Goal: Transaction & Acquisition: Purchase product/service

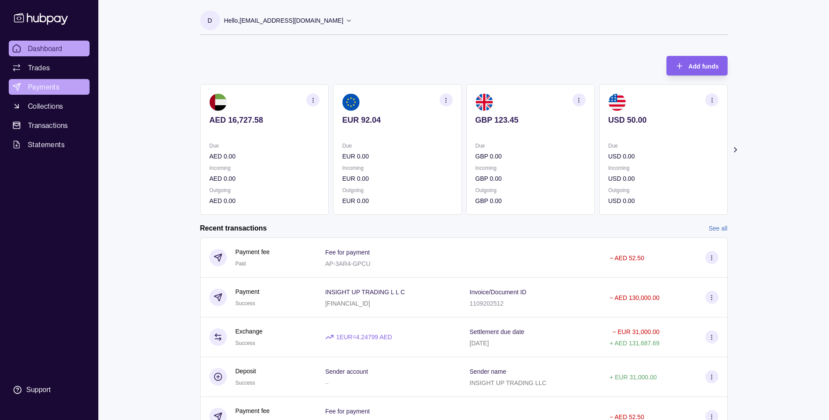
click at [44, 81] on link "Payments" at bounding box center [49, 87] width 81 height 16
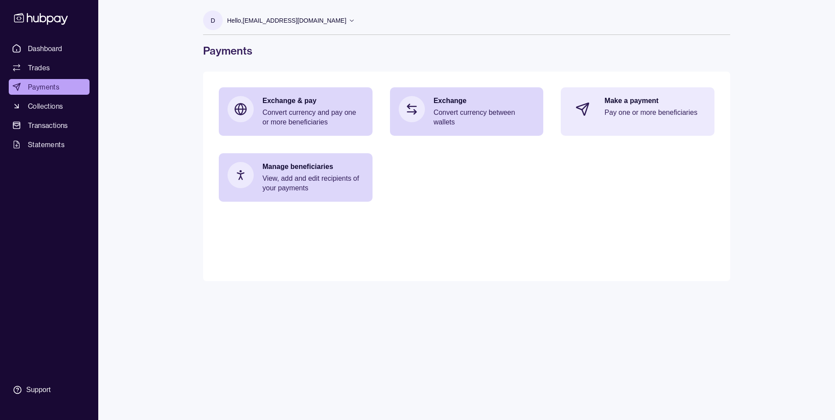
click at [655, 101] on p "Make a payment" at bounding box center [655, 101] width 101 height 10
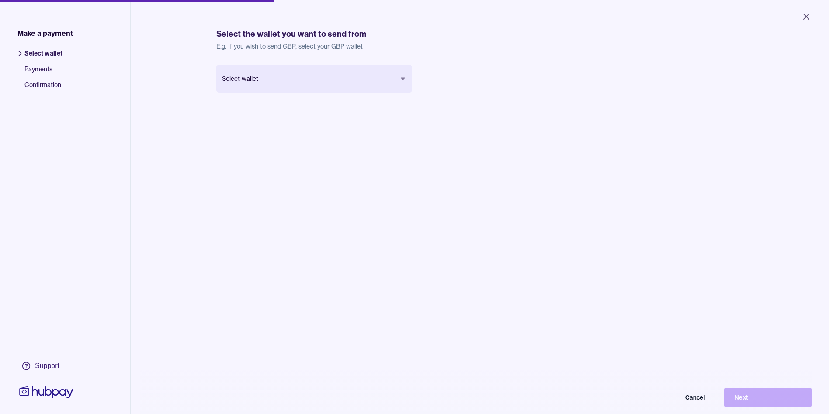
click at [351, 82] on body "Close Make a payment Select wallet Payments Confirmation Support Select the wal…" at bounding box center [414, 207] width 829 height 414
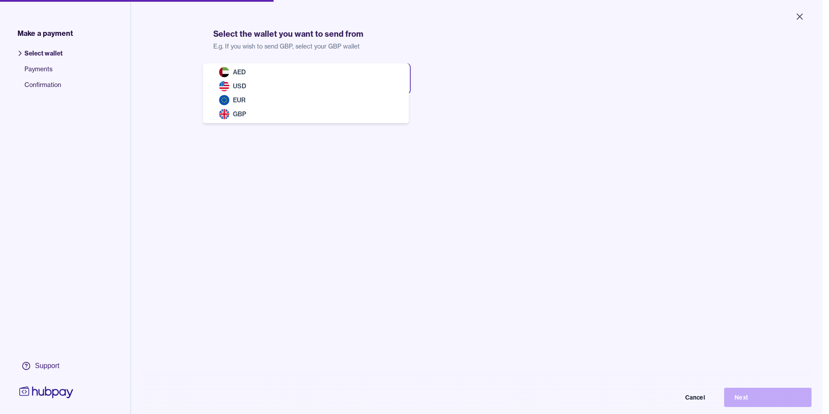
click at [156, 110] on html "Close Make a payment Select wallet Payments Confirmation Support Select the wal…" at bounding box center [414, 207] width 829 height 414
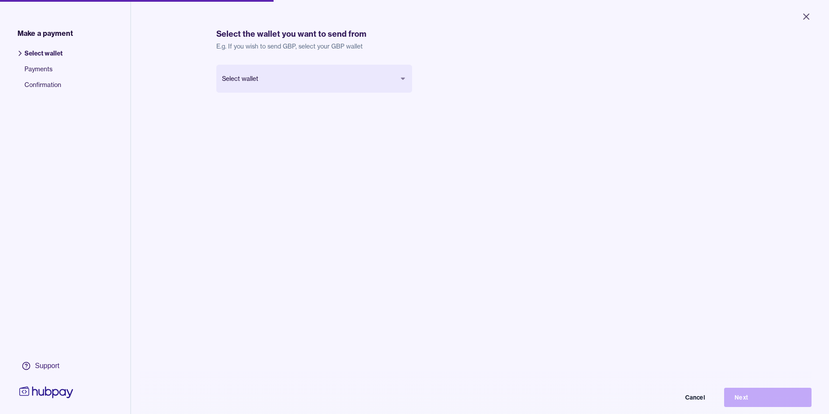
click at [45, 55] on span "Select wallet" at bounding box center [43, 57] width 38 height 16
click at [248, 80] on body "Close Make a payment Select wallet Payments Confirmation Support Select the wal…" at bounding box center [414, 207] width 829 height 414
click at [758, 398] on button "Next" at bounding box center [767, 397] width 87 height 19
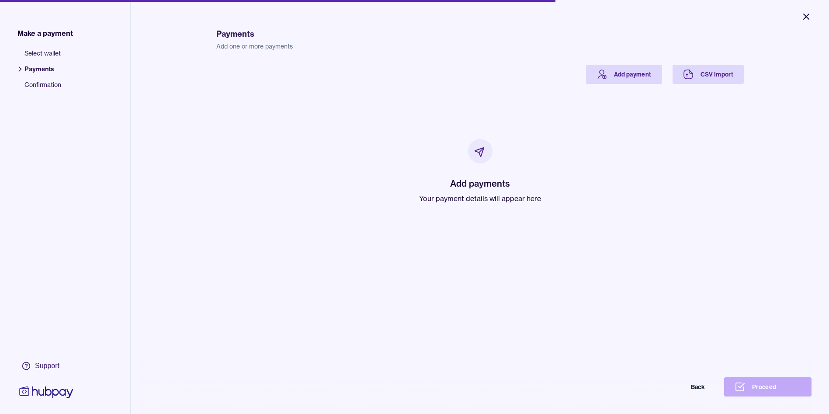
click at [804, 17] on icon "Close" at bounding box center [806, 16] width 10 height 10
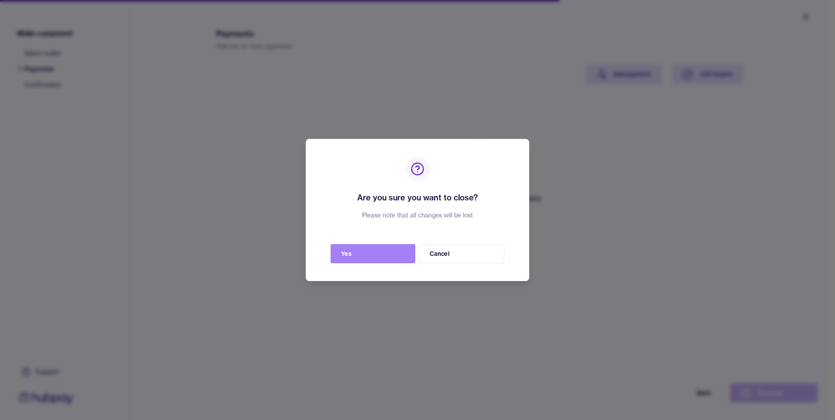
click at [391, 260] on button "Yes" at bounding box center [373, 253] width 85 height 19
